Goal: Information Seeking & Learning: Learn about a topic

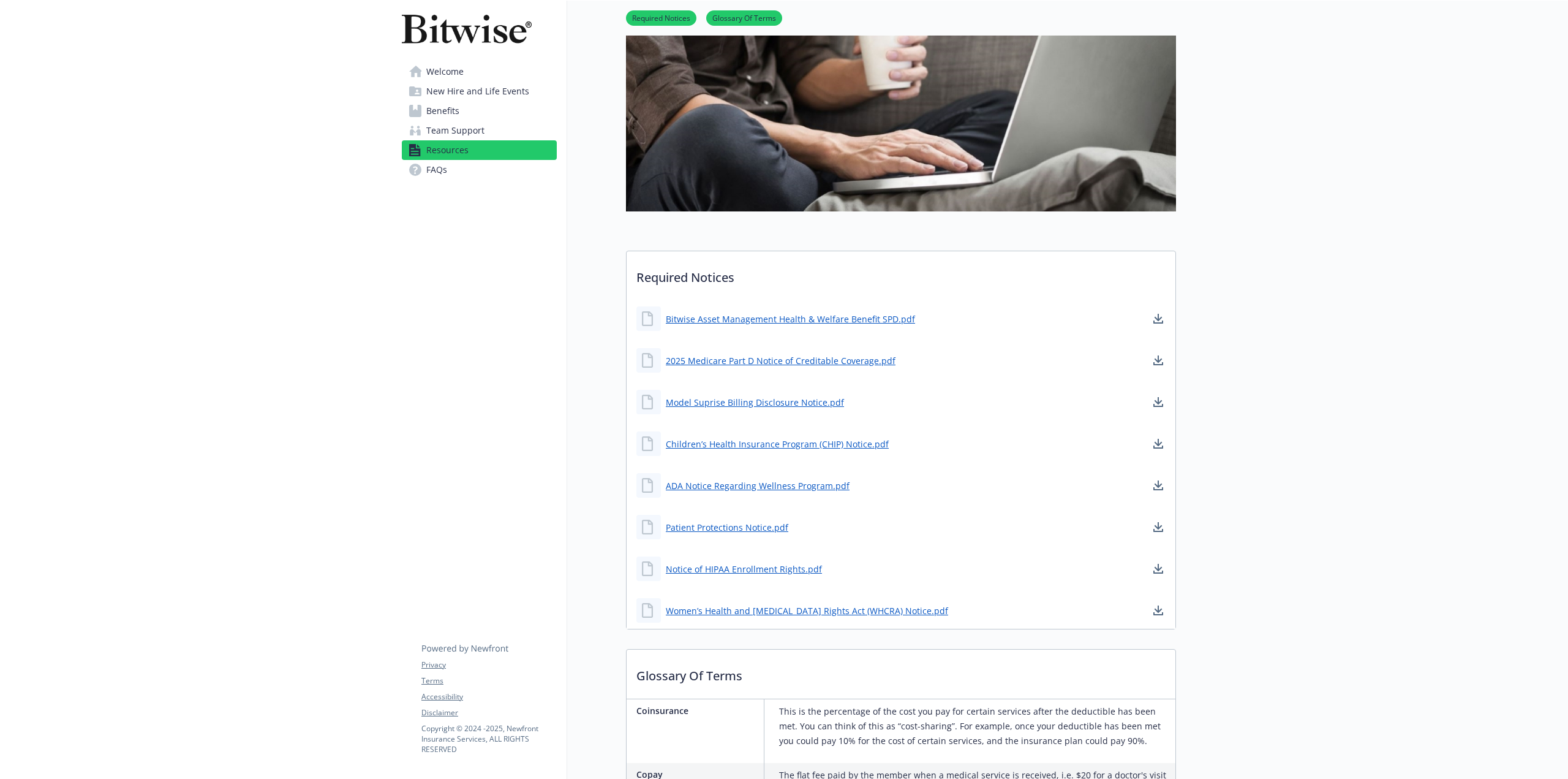
scroll to position [122, 0]
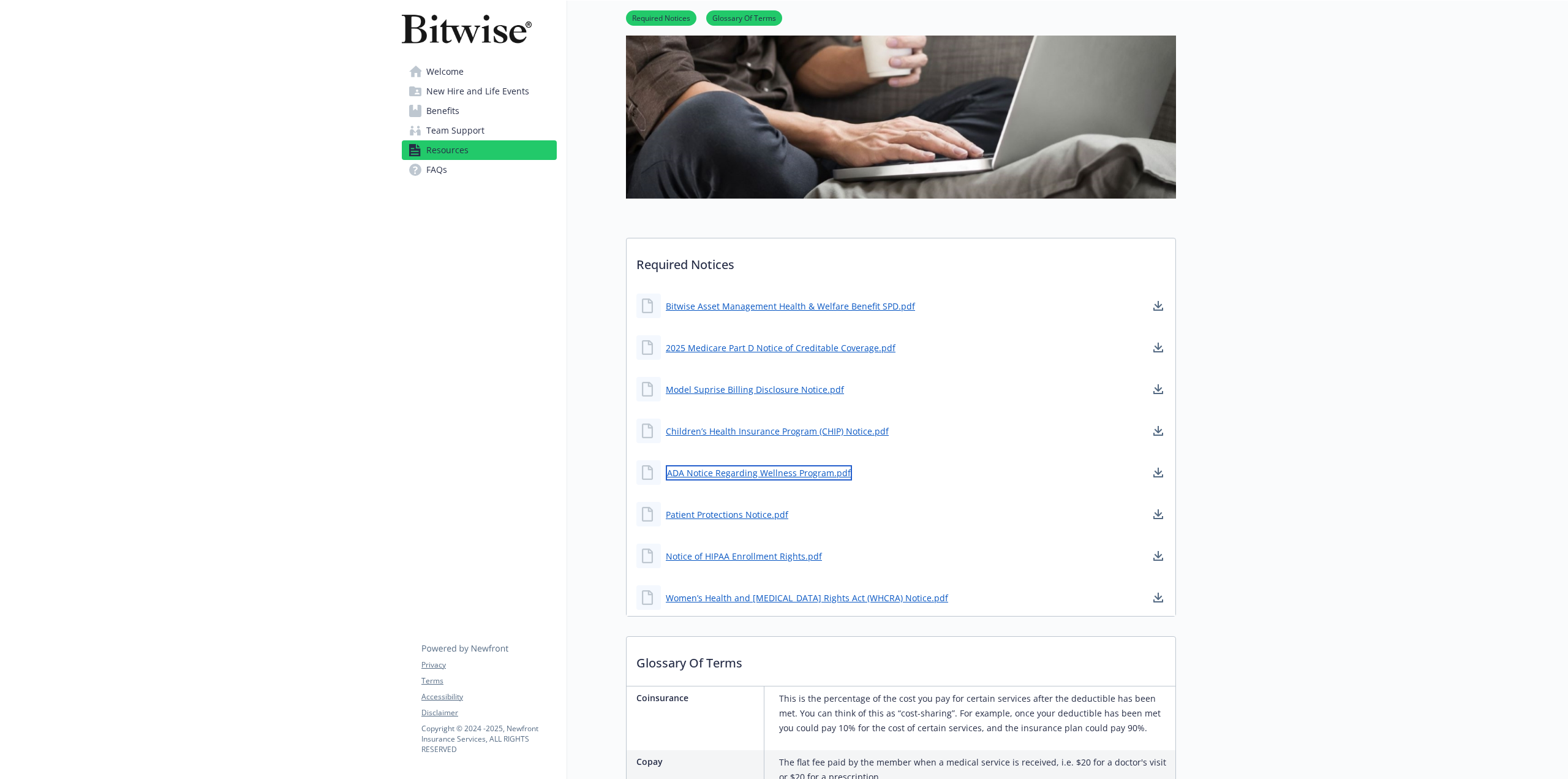
click at [823, 475] on link "ADA Notice Regarding Wellness Program.pdf" at bounding box center [758, 472] width 186 height 15
click at [440, 168] on span "FAQs" at bounding box center [437, 170] width 21 height 20
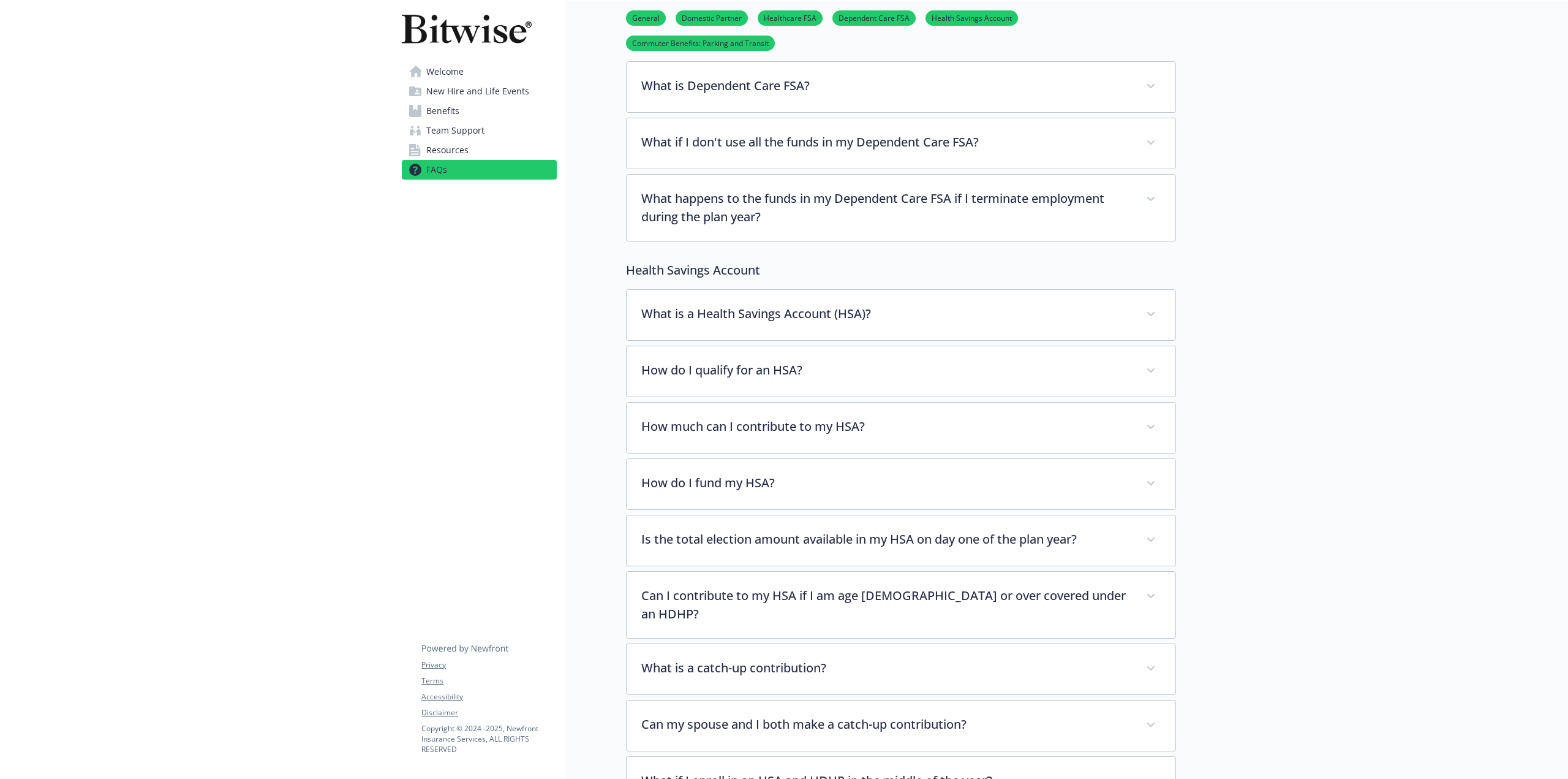
scroll to position [919, 0]
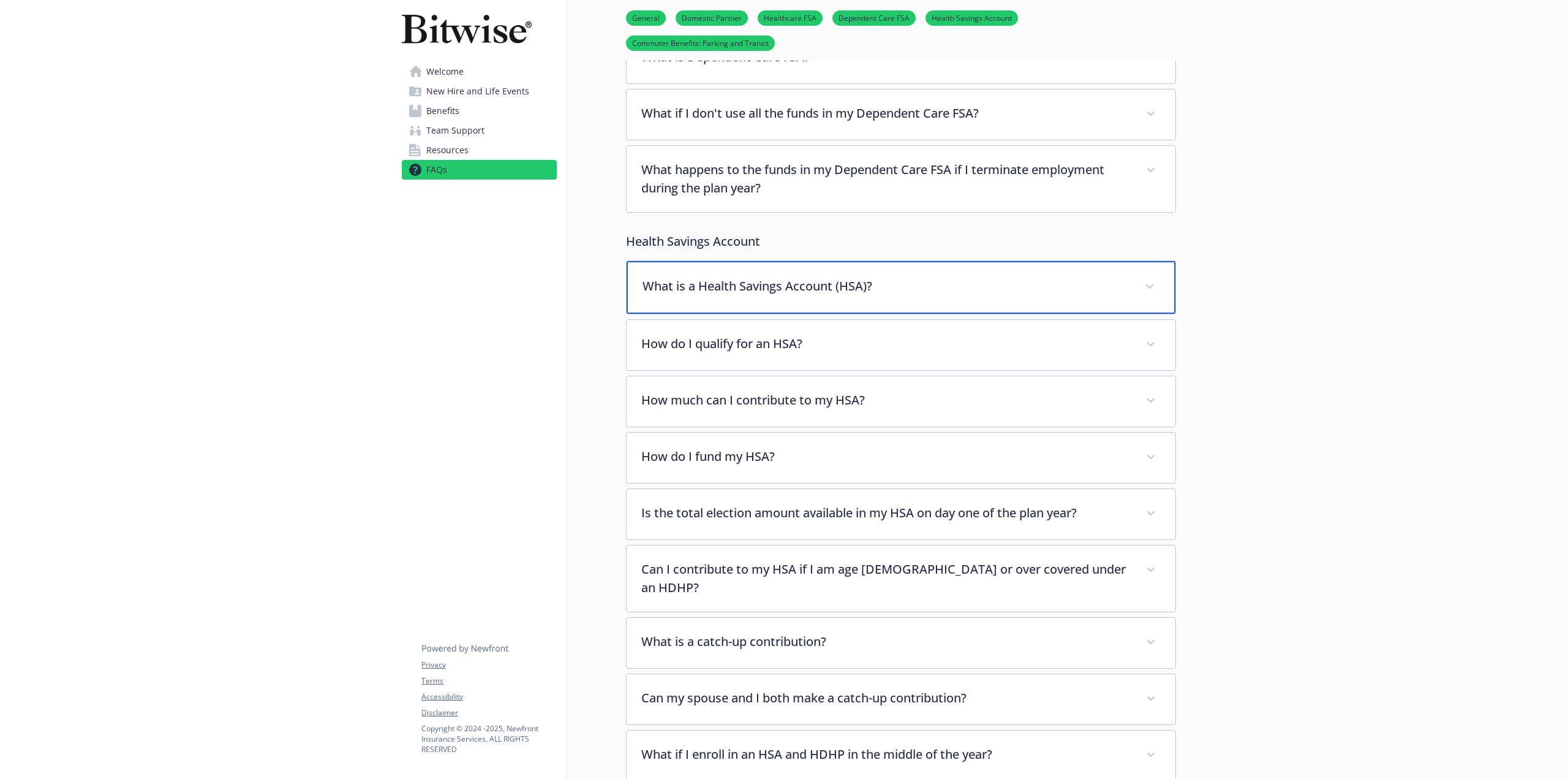
click at [755, 261] on div "What is a Health Savings Account (HSA)?" at bounding box center [901, 288] width 549 height 53
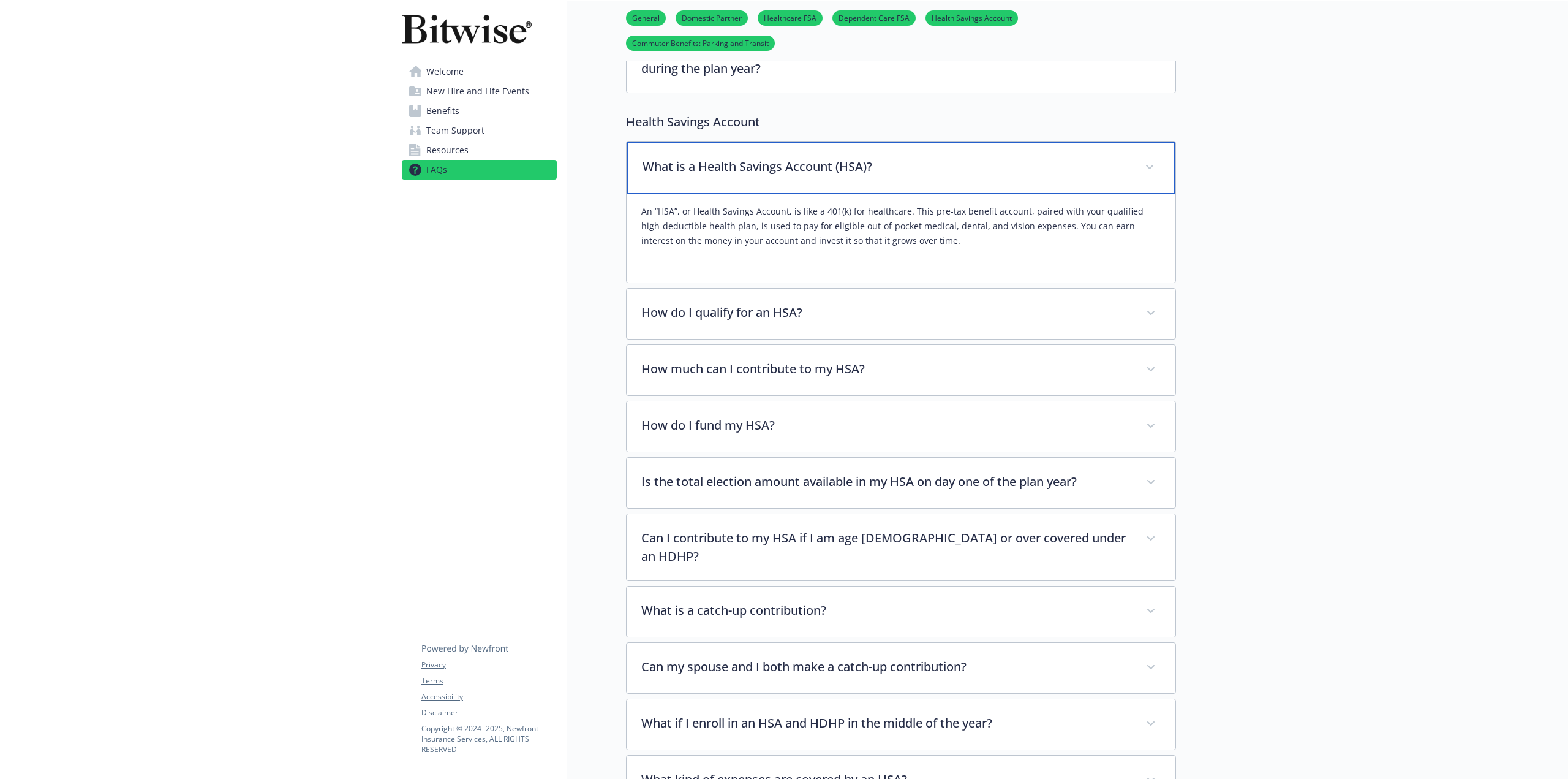
scroll to position [1042, 0]
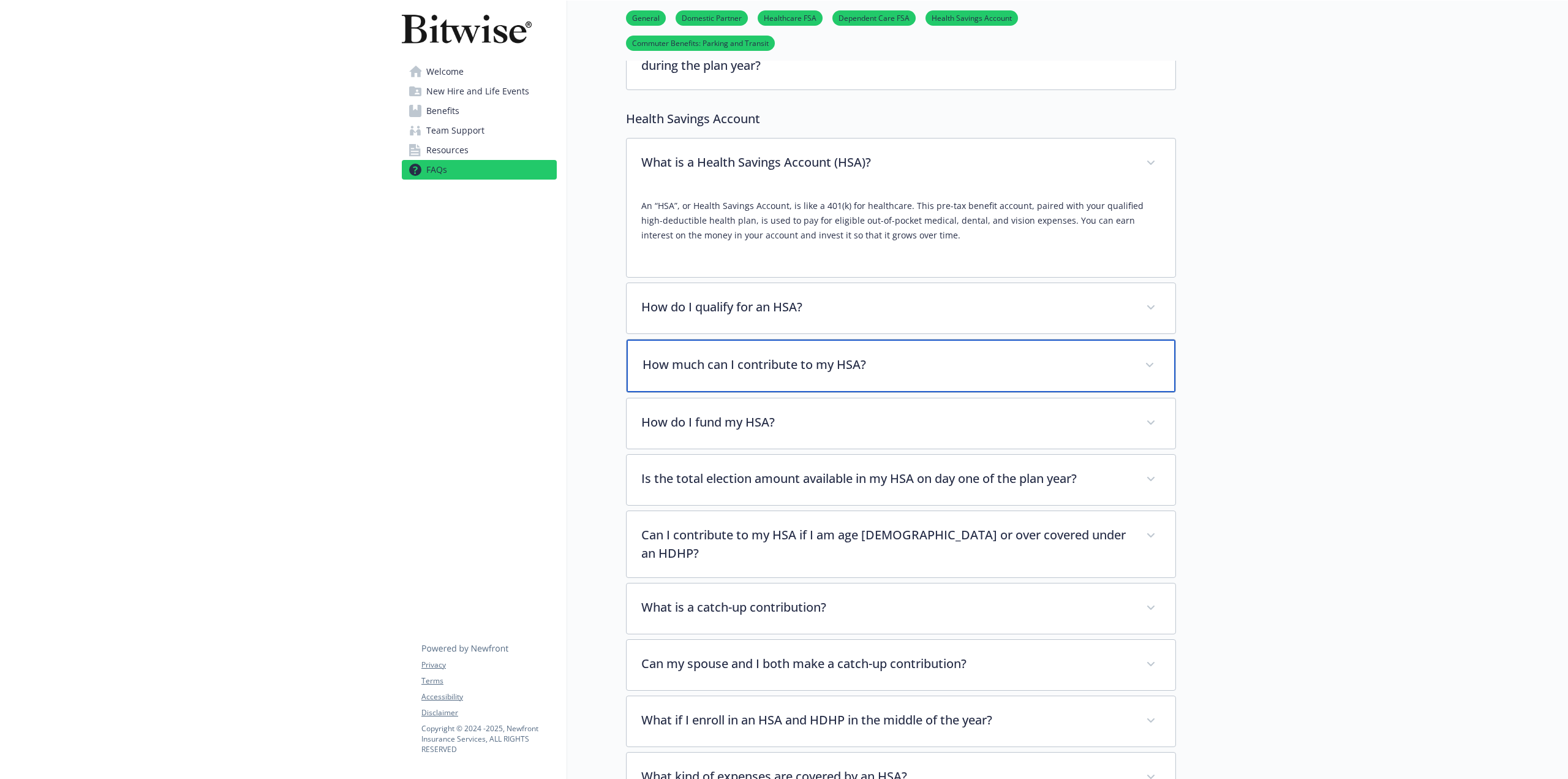
click at [825, 355] on p "How much can I contribute to my HSA?" at bounding box center [886, 364] width 487 height 18
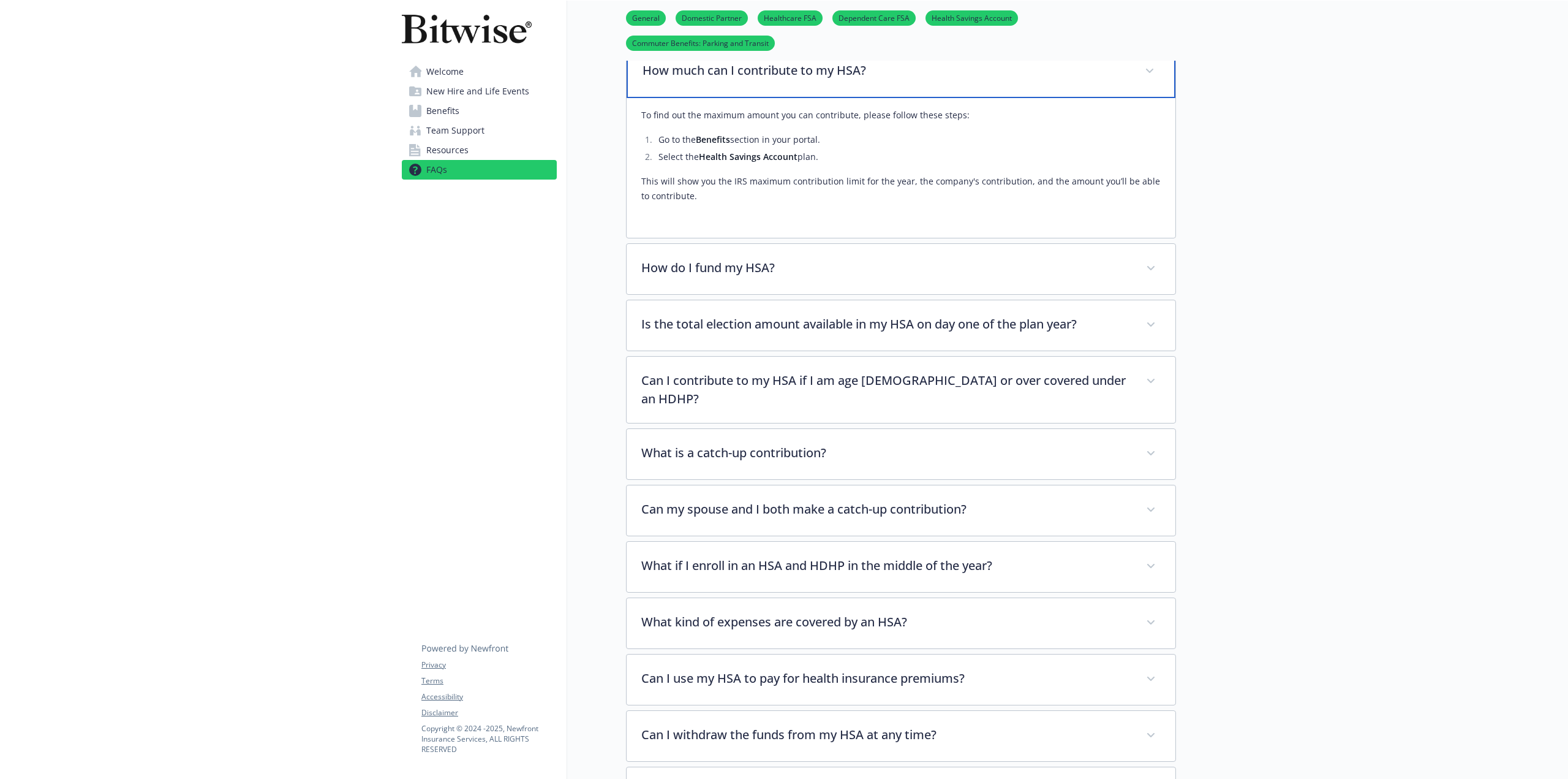
scroll to position [1348, 0]
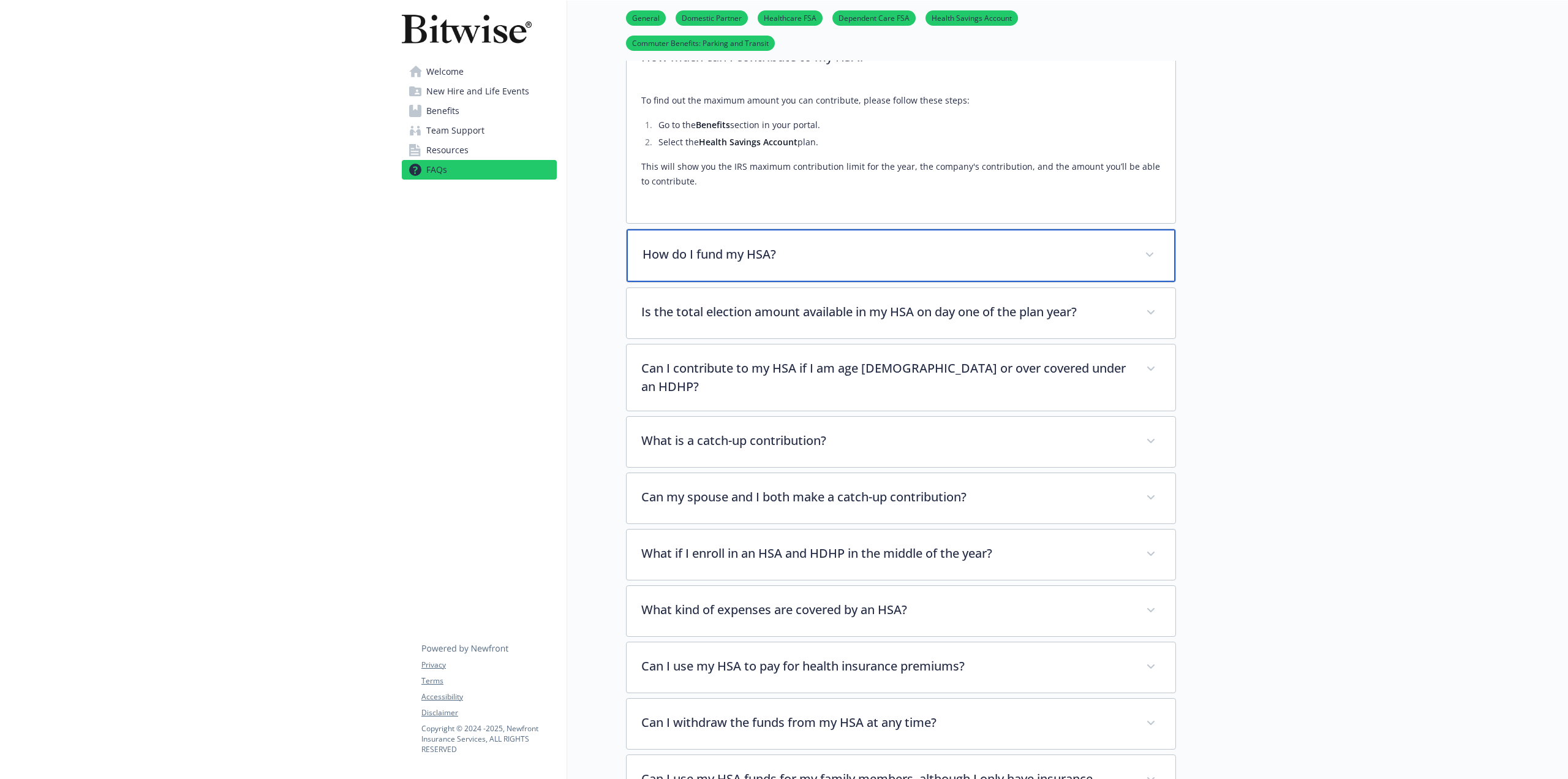
click at [828, 245] on p "How do I fund my HSA?" at bounding box center [886, 254] width 487 height 18
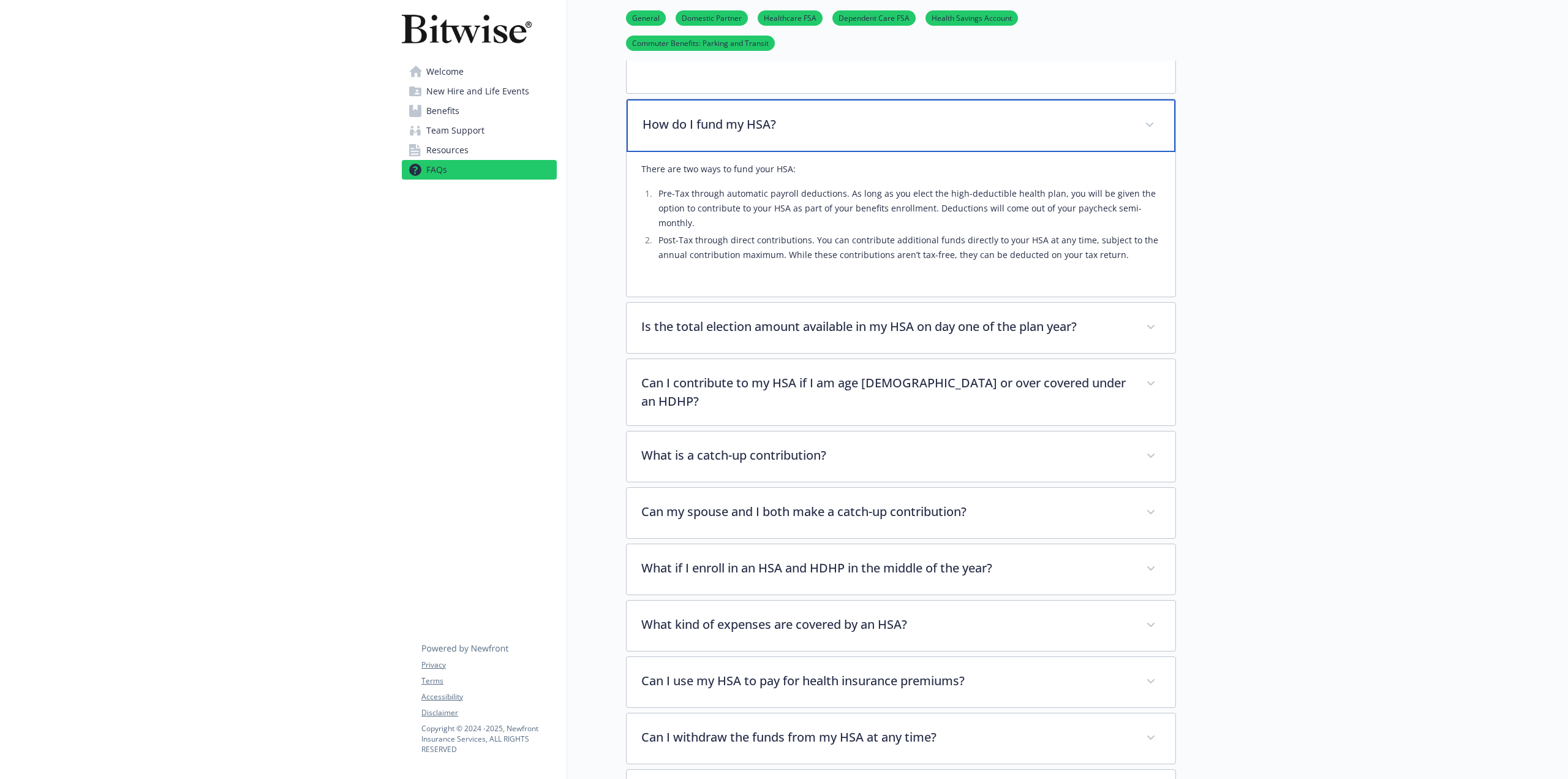
scroll to position [1532, 0]
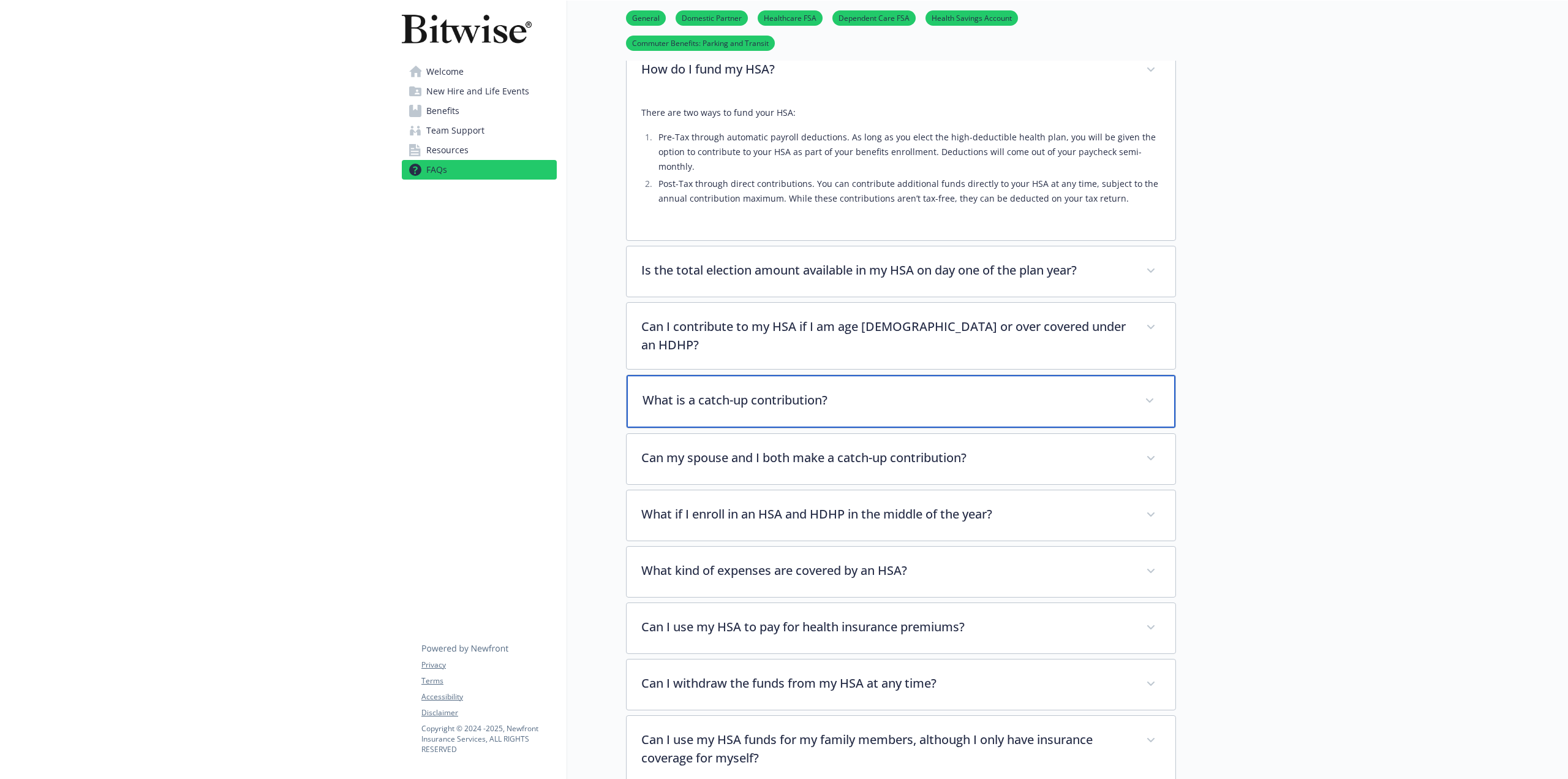
click at [791, 391] on p "What is a catch-up contribution?" at bounding box center [886, 400] width 487 height 18
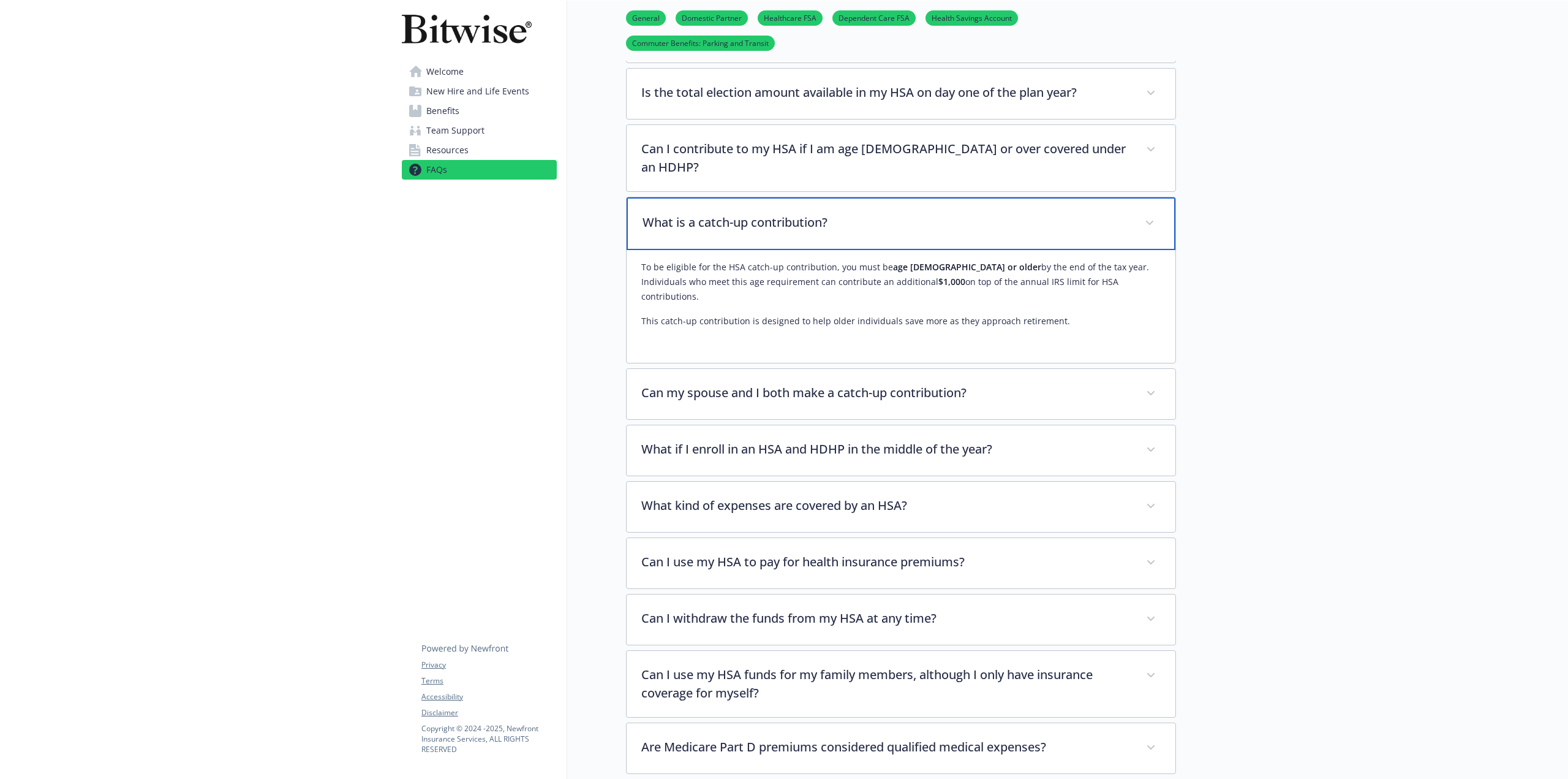
scroll to position [1715, 0]
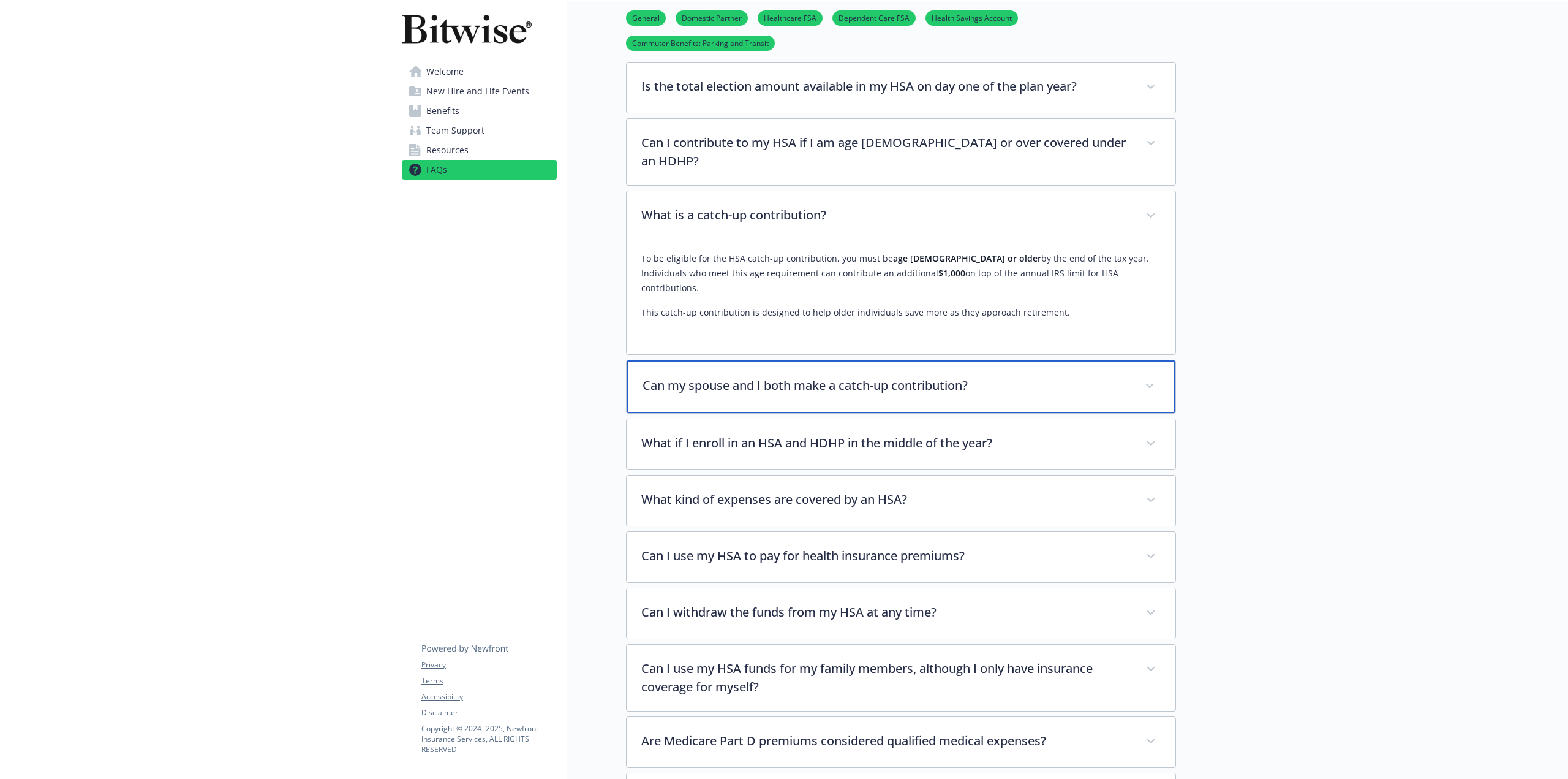
click at [905, 361] on div "Can my spouse and I both make a catch-up contribution?" at bounding box center [901, 387] width 549 height 53
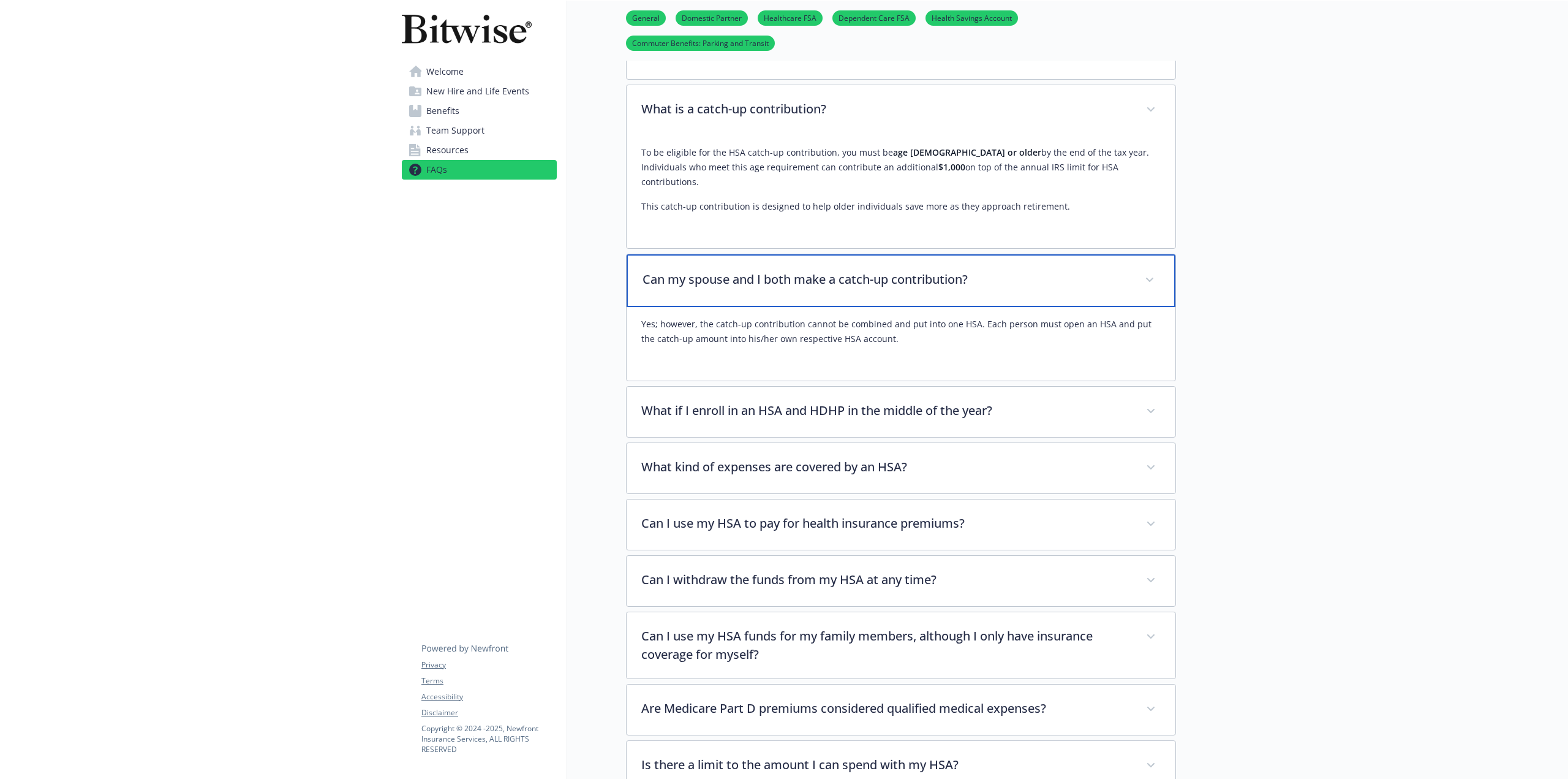
scroll to position [1838, 0]
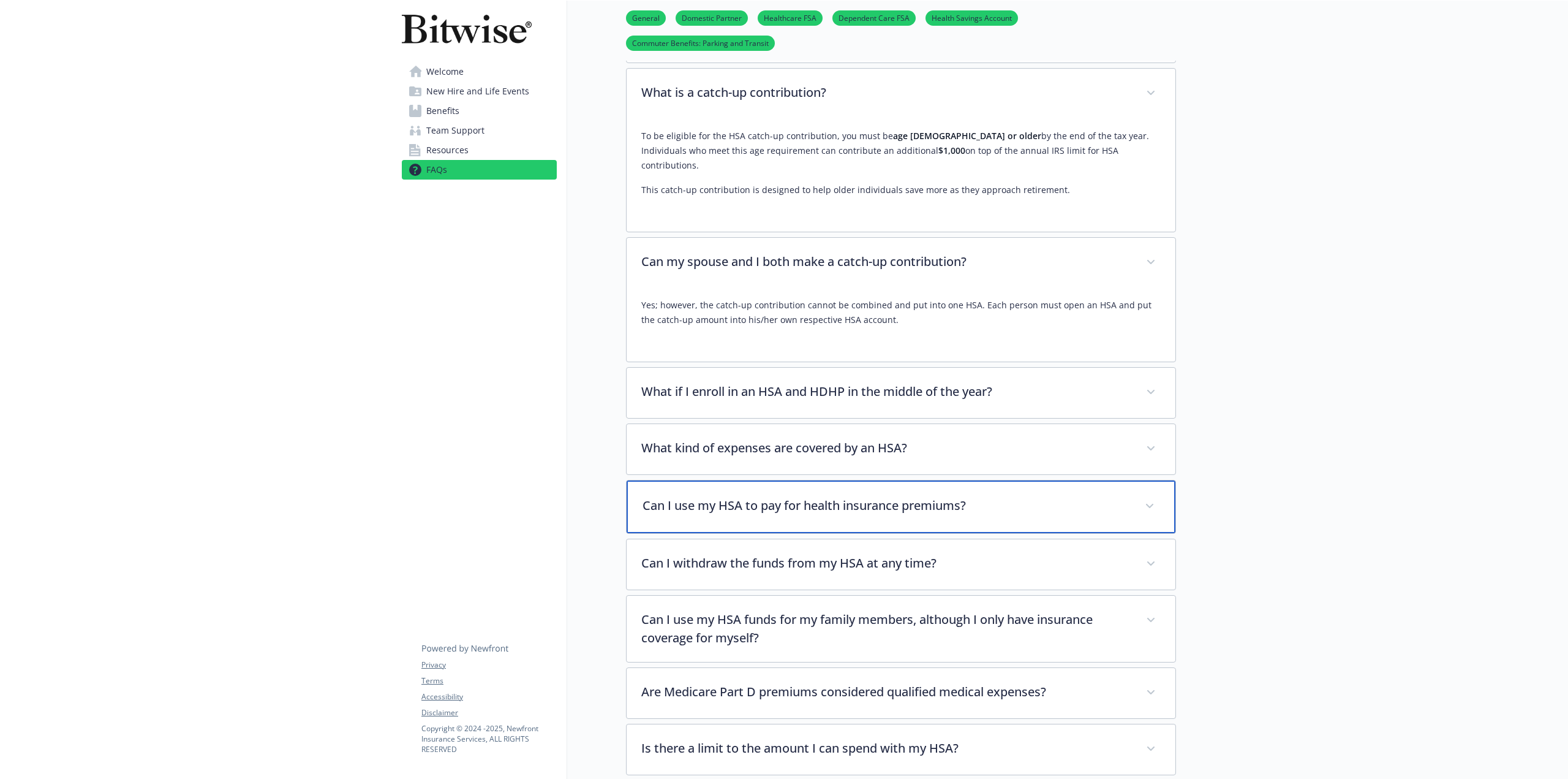
click at [679, 480] on div "Can I use my HSA to pay for health insurance premiums?" at bounding box center [901, 507] width 549 height 53
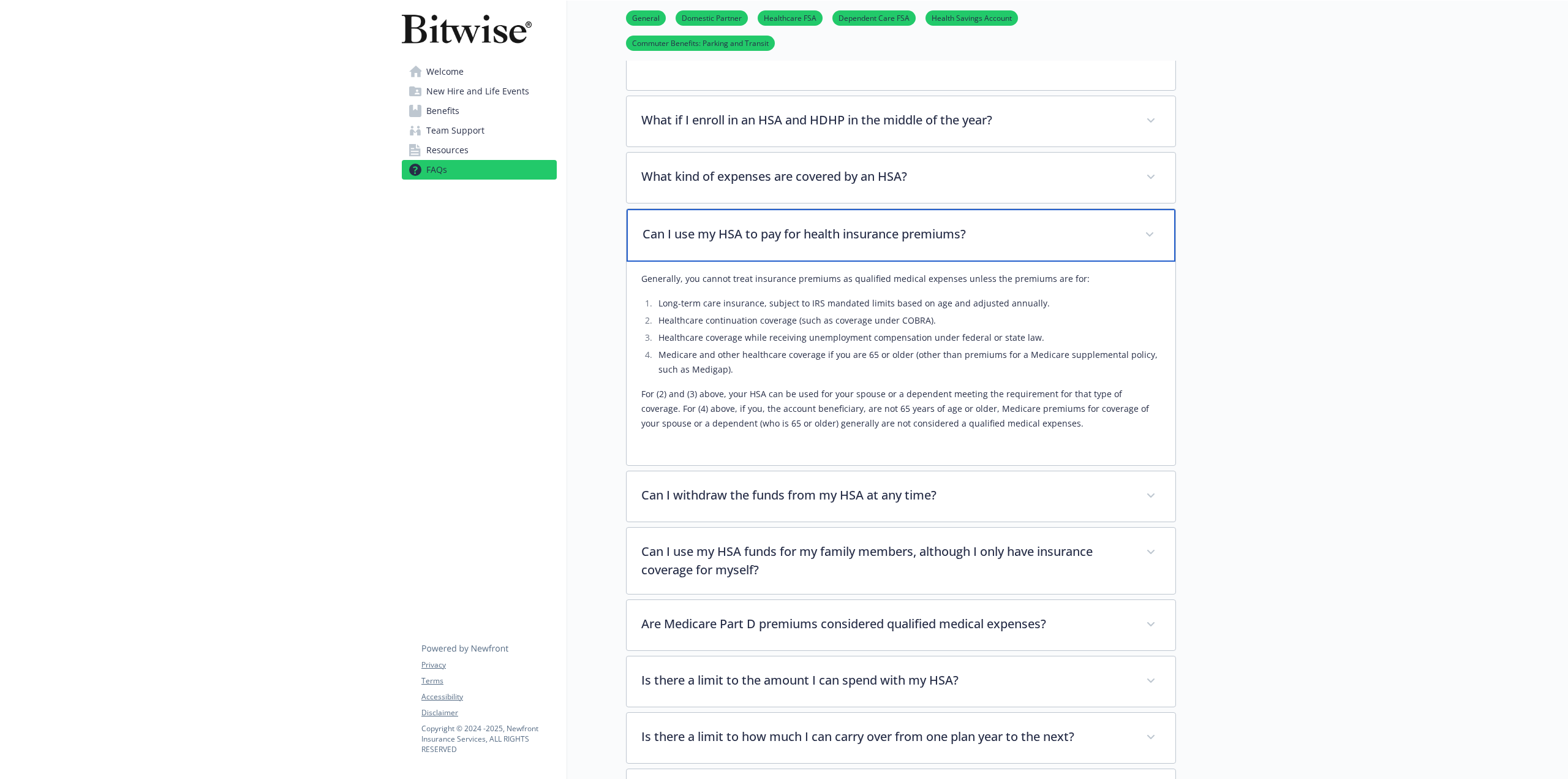
scroll to position [2267, 0]
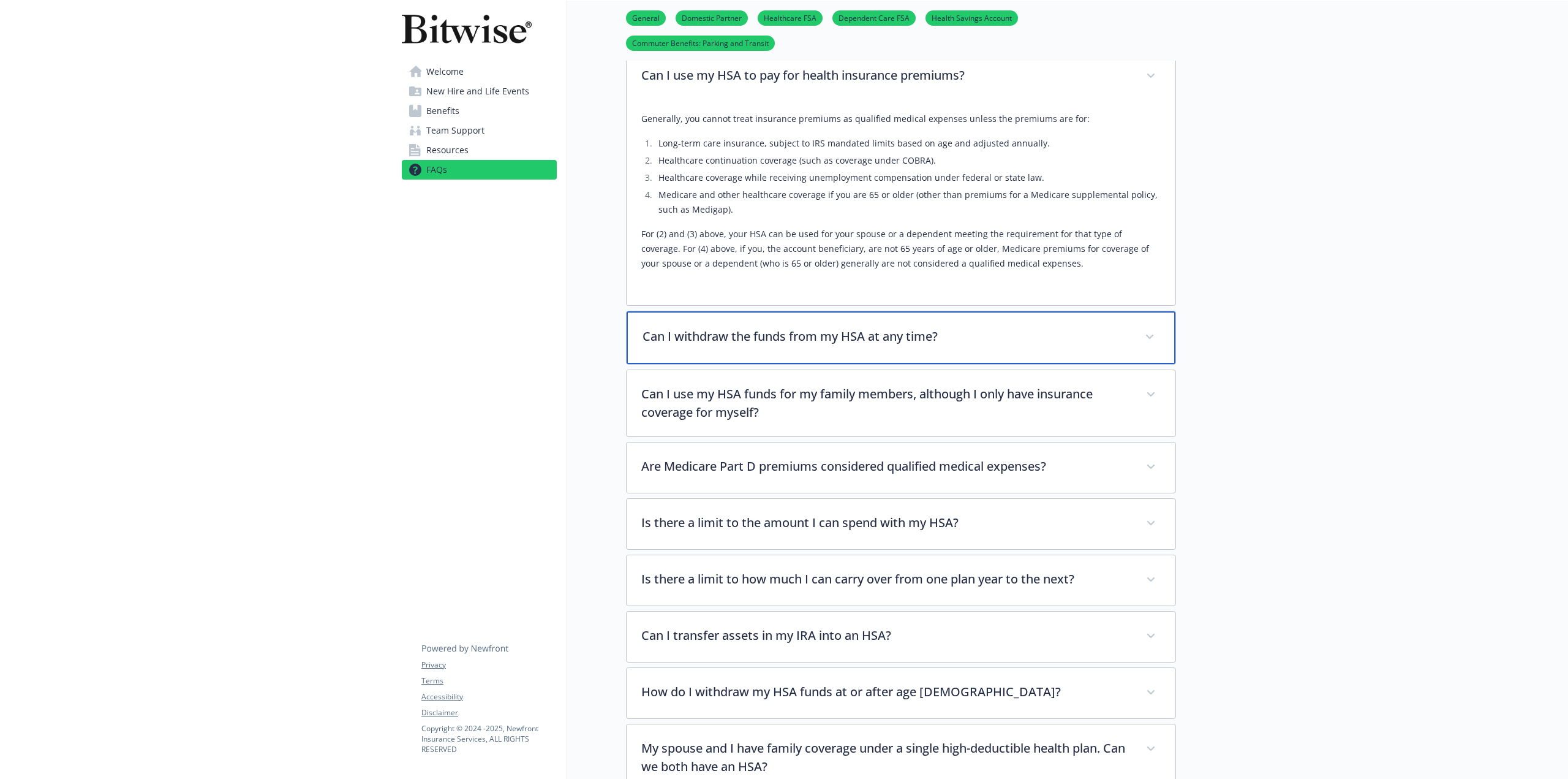
click at [798, 311] on div "Can I withdraw the funds from my HSA at any time?" at bounding box center [901, 338] width 549 height 53
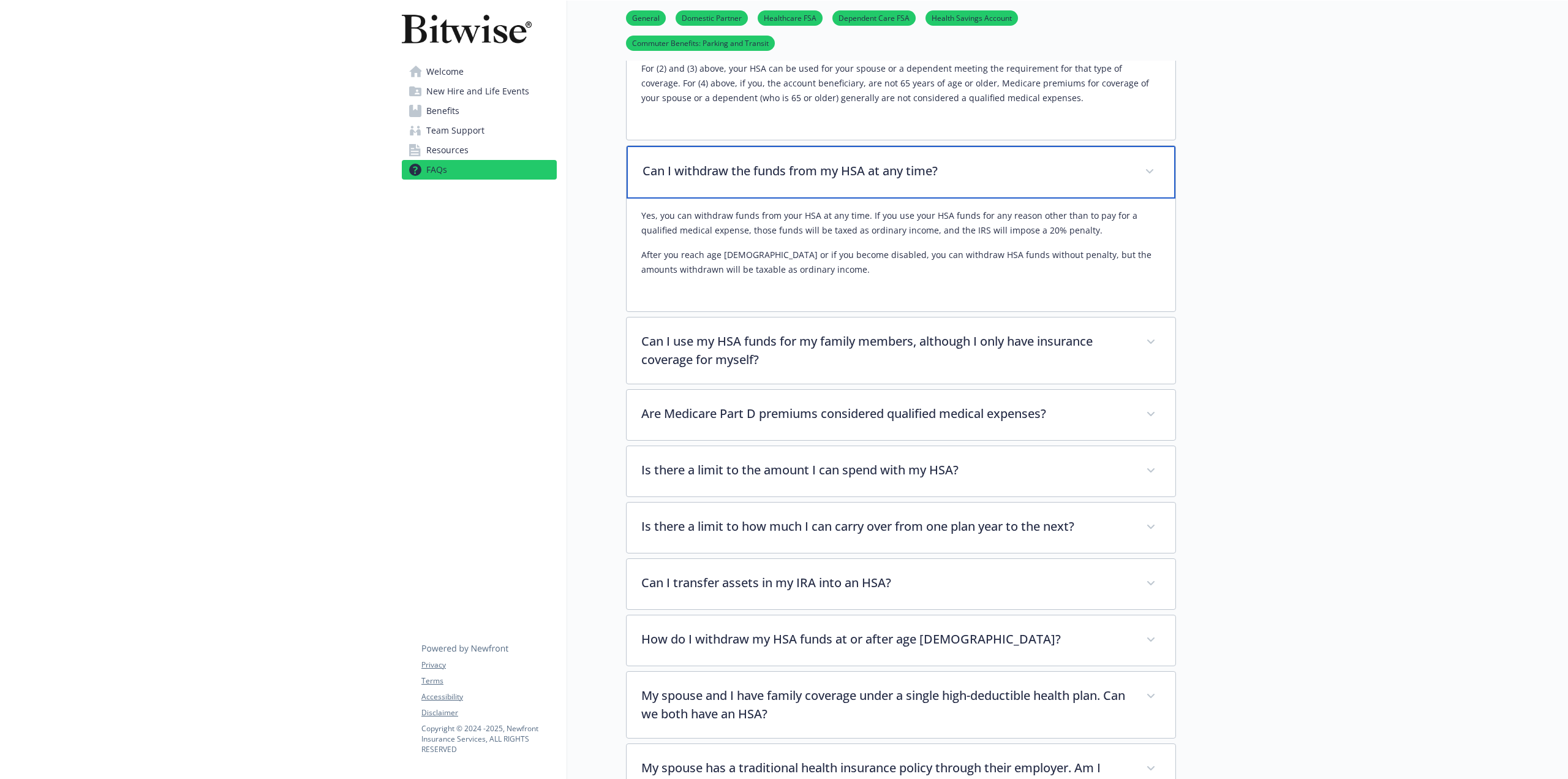
scroll to position [2451, 0]
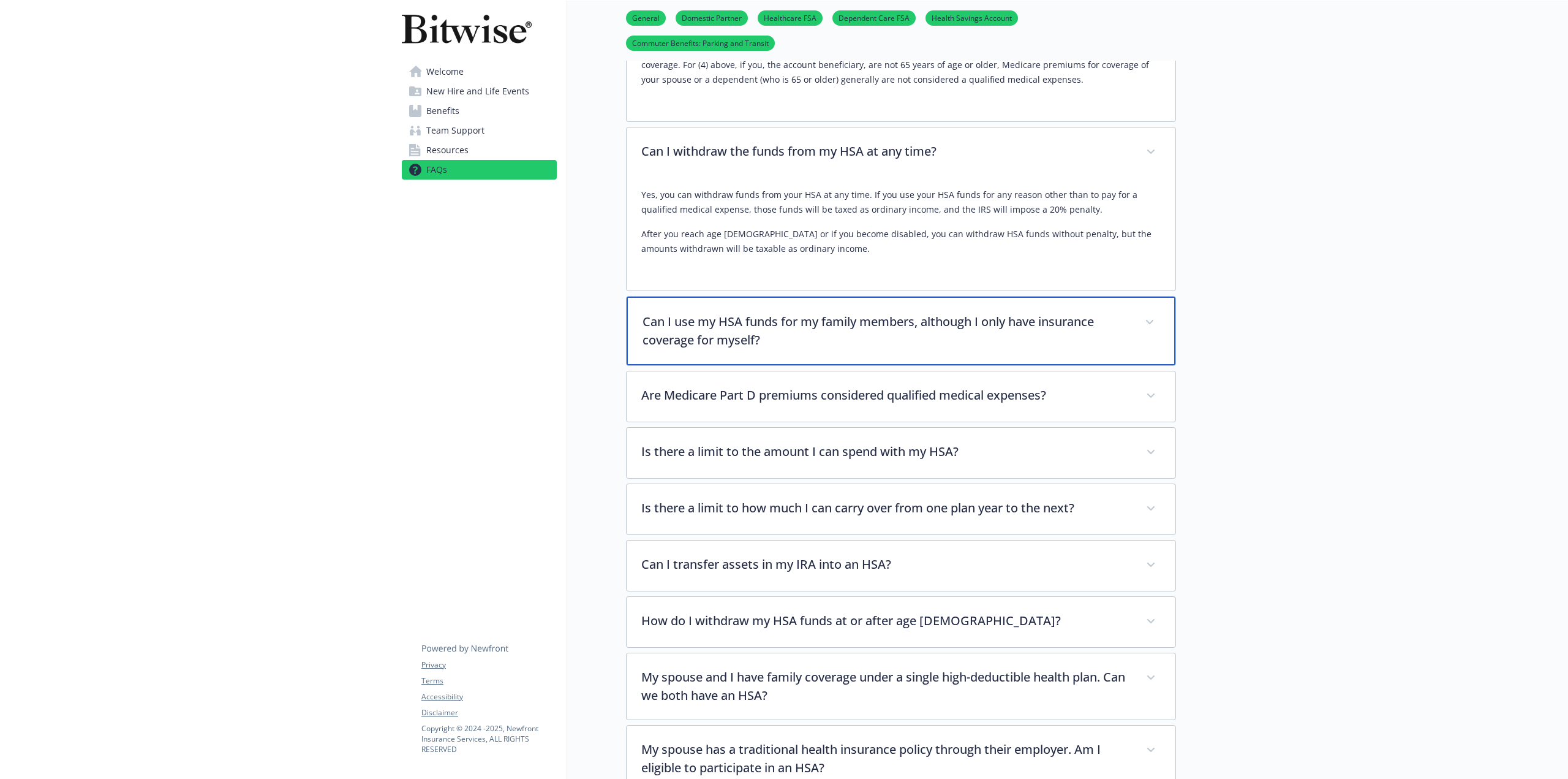
click at [785, 297] on div "Can I use my HSA funds for my family members, although I only have insurance co…" at bounding box center [901, 331] width 549 height 68
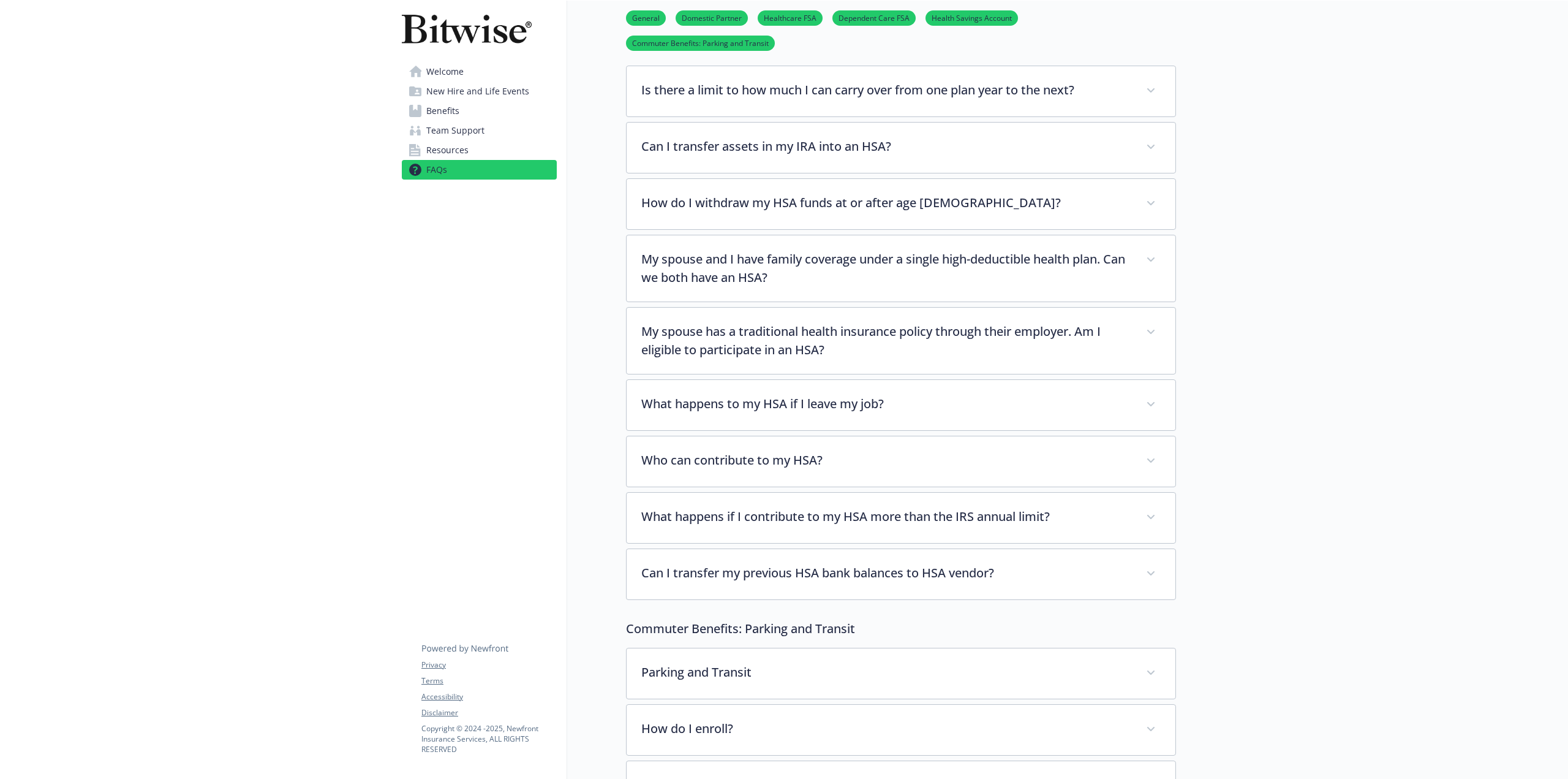
scroll to position [2941, 0]
click at [843, 193] on p "How do I withdraw my HSA funds at or after age [DEMOGRAPHIC_DATA]?" at bounding box center [886, 203] width 487 height 18
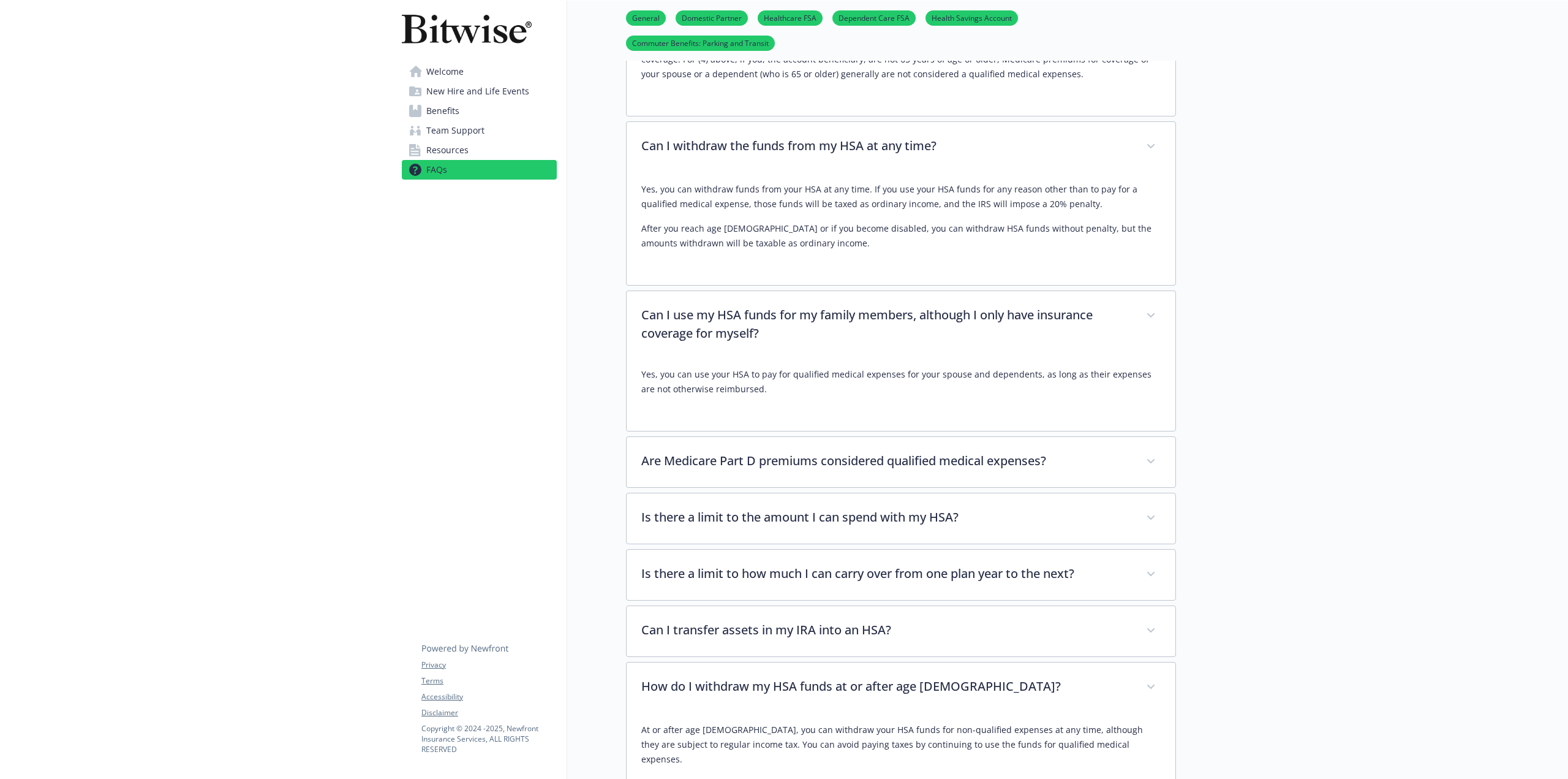
scroll to position [2328, 0]
